Goal: Book appointment/travel/reservation

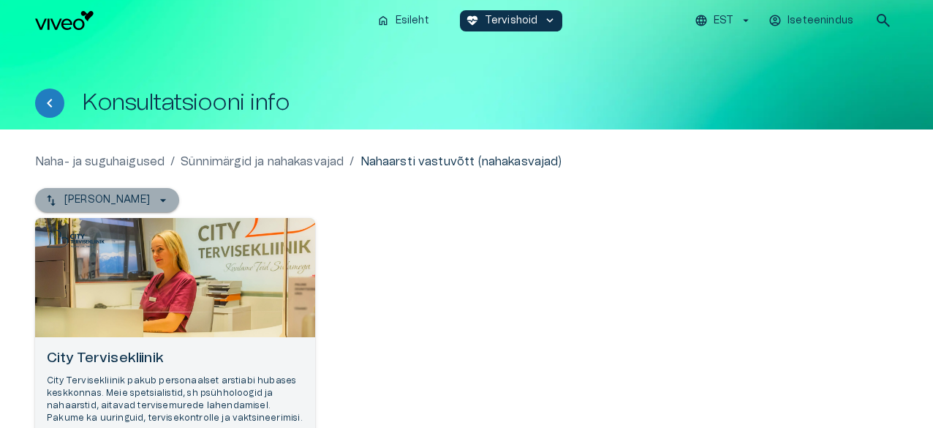
click at [156, 200] on icon "button" at bounding box center [163, 200] width 15 height 15
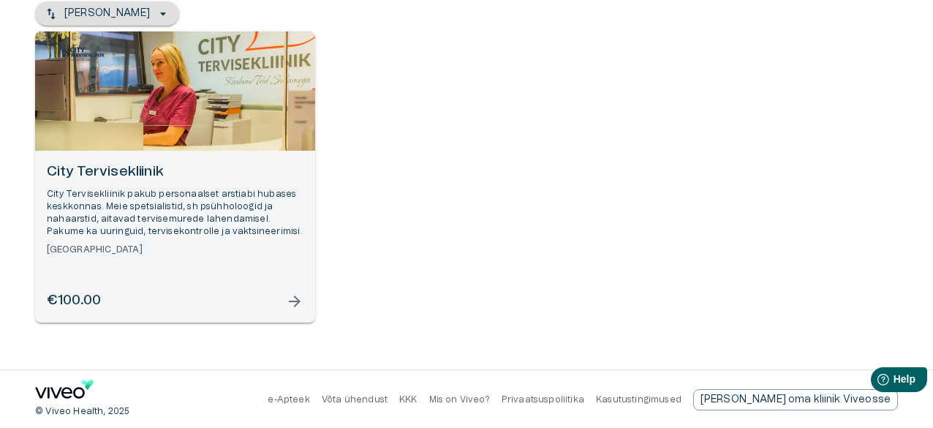
scroll to position [187, 0]
click at [298, 311] on div "City Tervisekliinik City Tervisekliinik pakub personaalset arstiabi hubases kes…" at bounding box center [175, 236] width 280 height 172
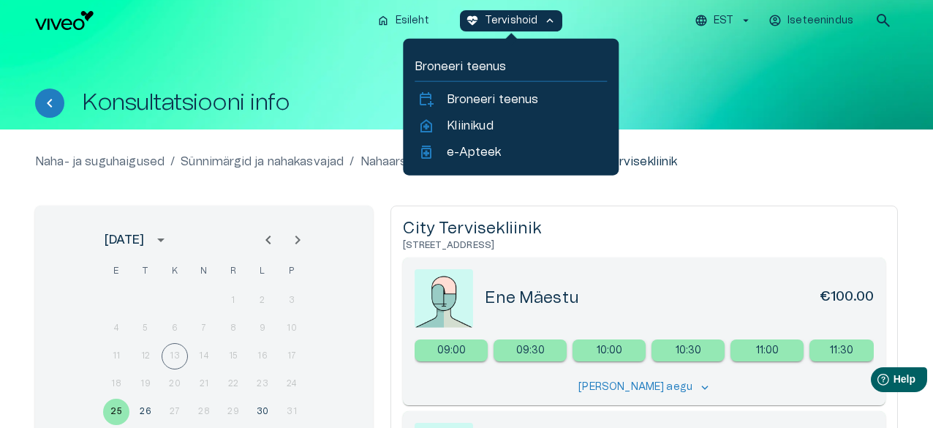
scroll to position [187, 0]
